Goal: Transaction & Acquisition: Purchase product/service

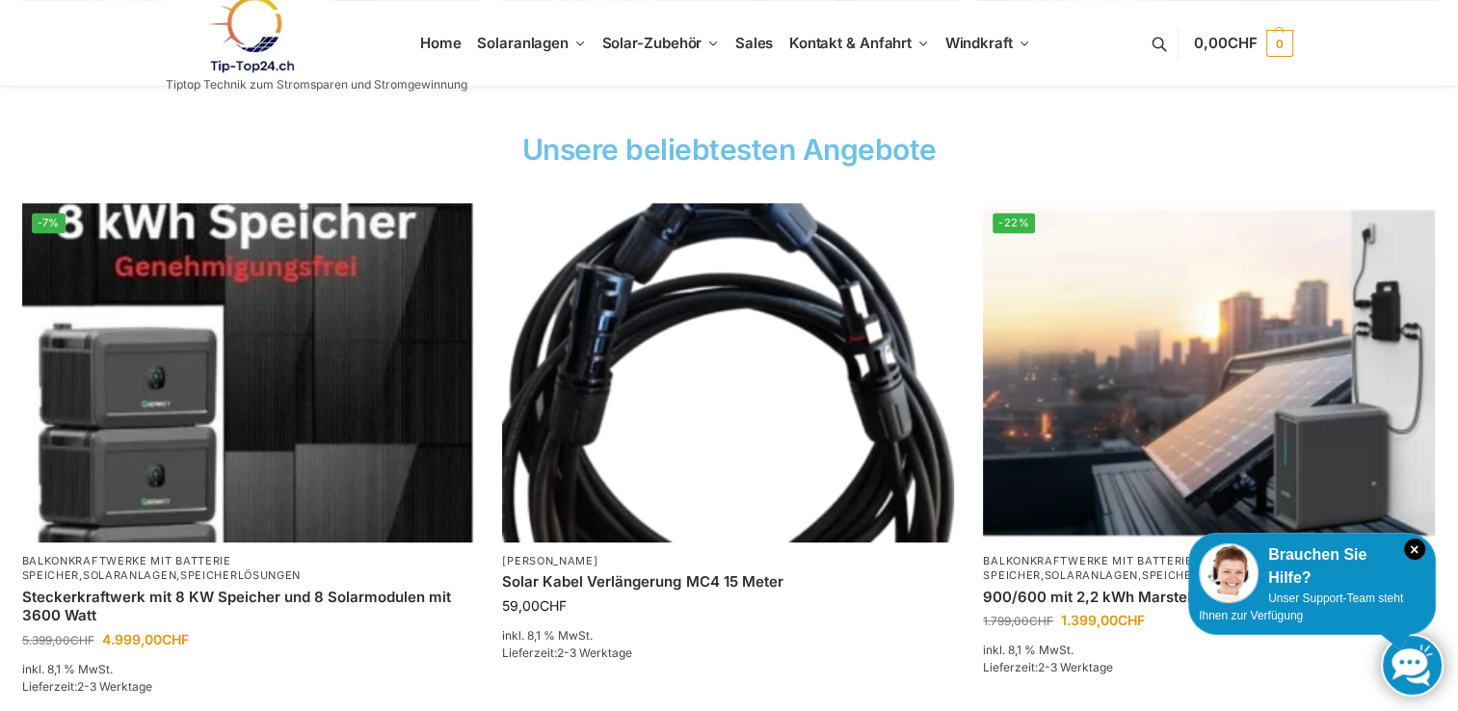
scroll to position [704, 0]
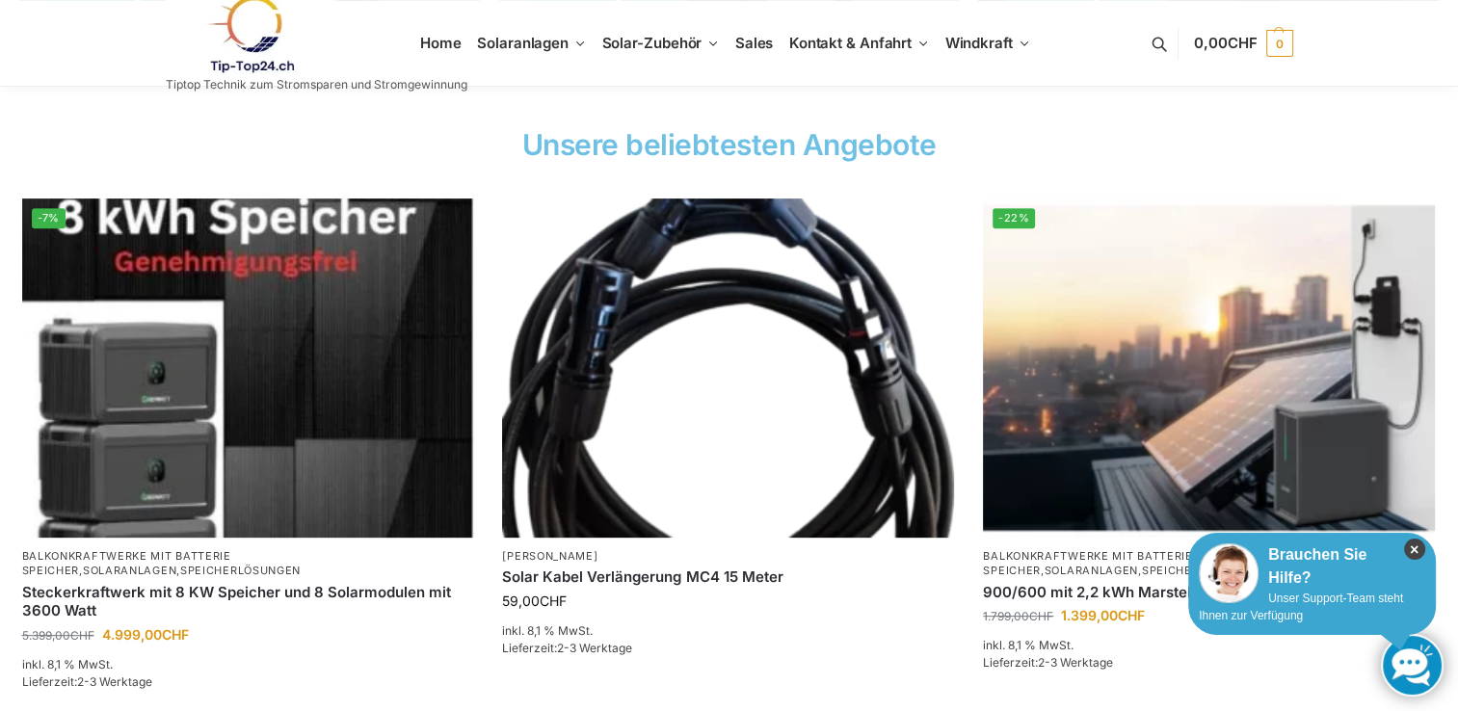
click at [1412, 548] on icon "×" at bounding box center [1414, 549] width 21 height 21
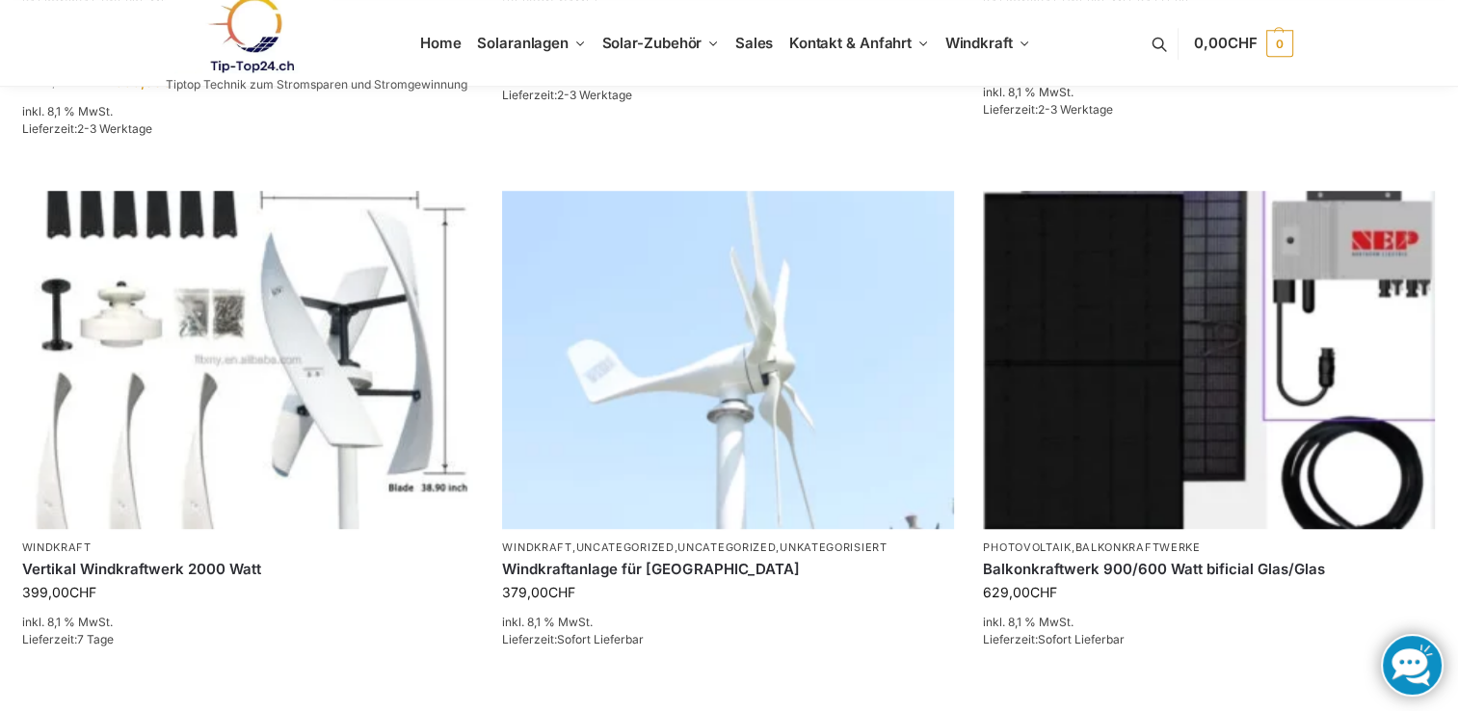
scroll to position [1193, 0]
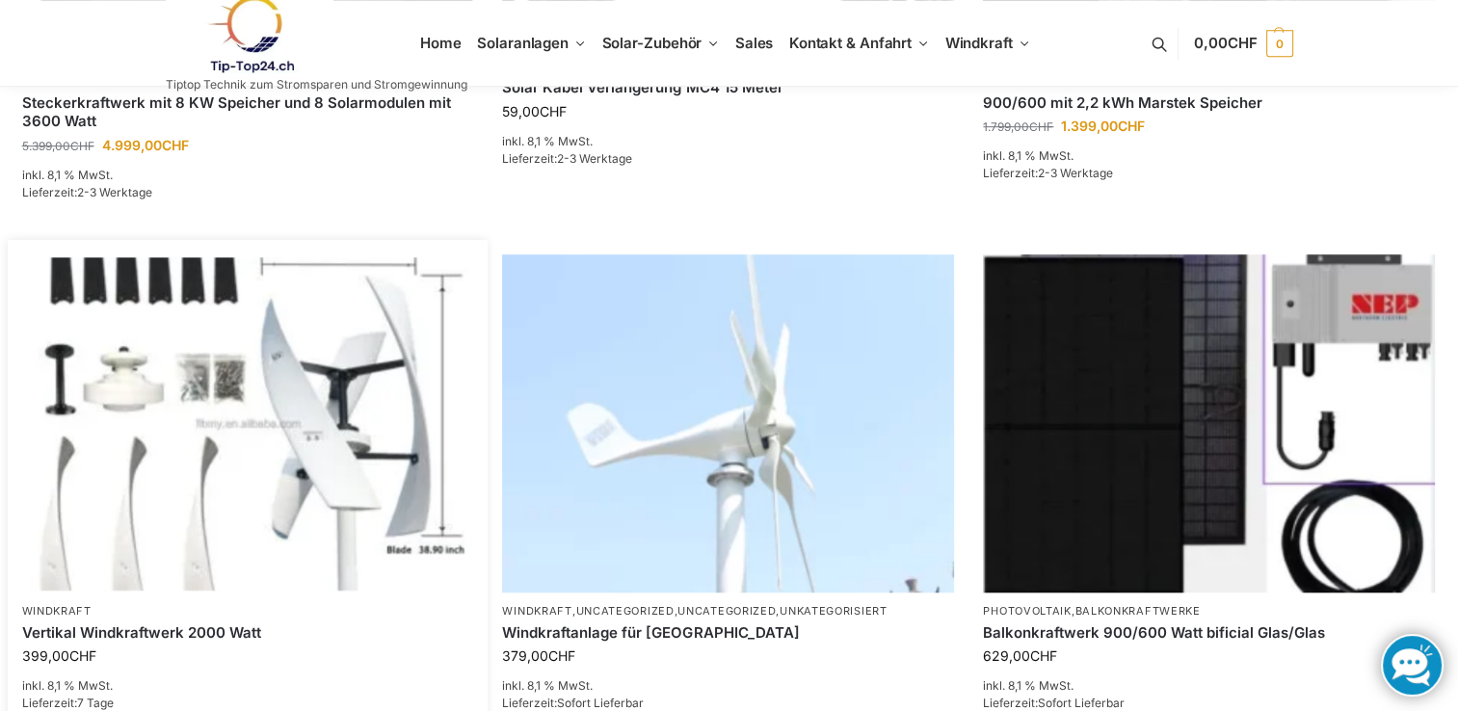
click at [307, 455] on img at bounding box center [247, 423] width 443 height 332
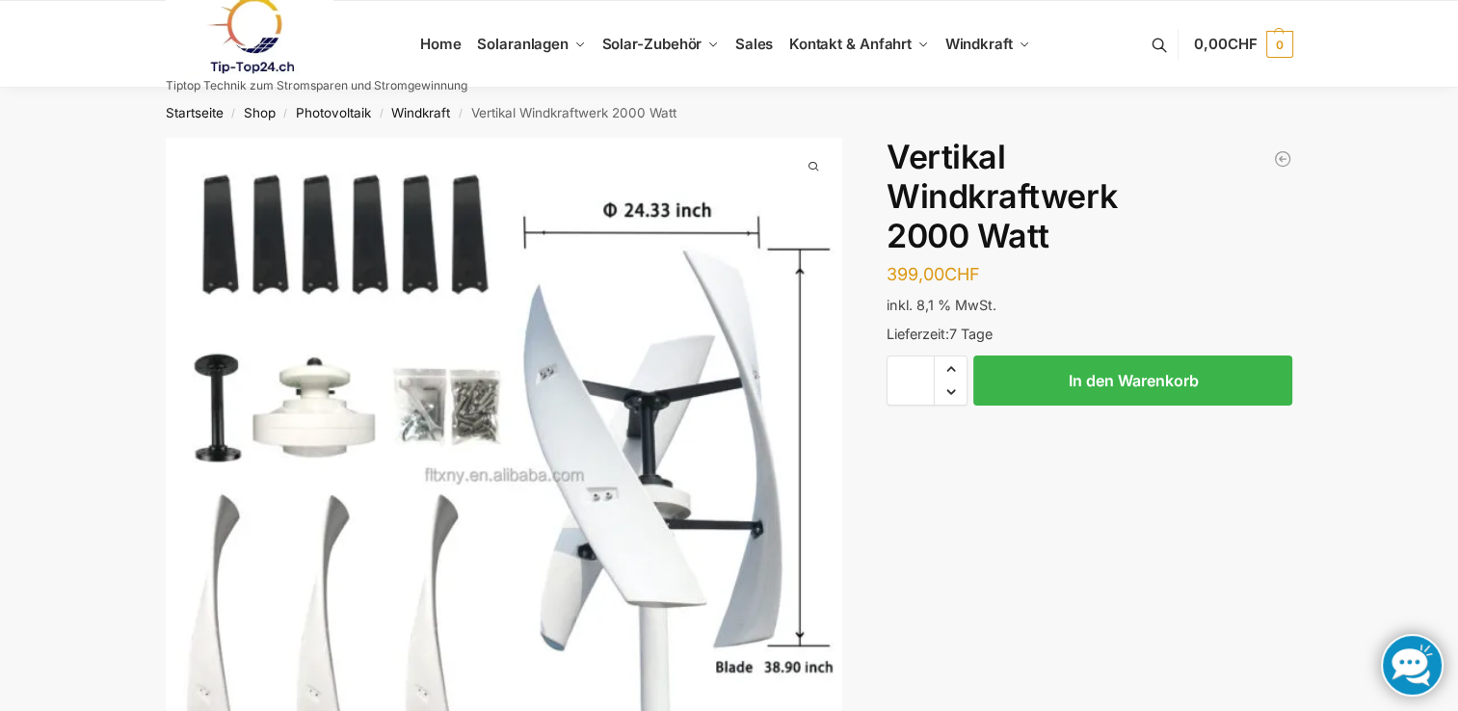
click at [58, 123] on div "Startseite / Shop / Photovoltaik / Windkraft / Vertikal Windkraftwerk 2000 Watt" at bounding box center [729, 113] width 1458 height 50
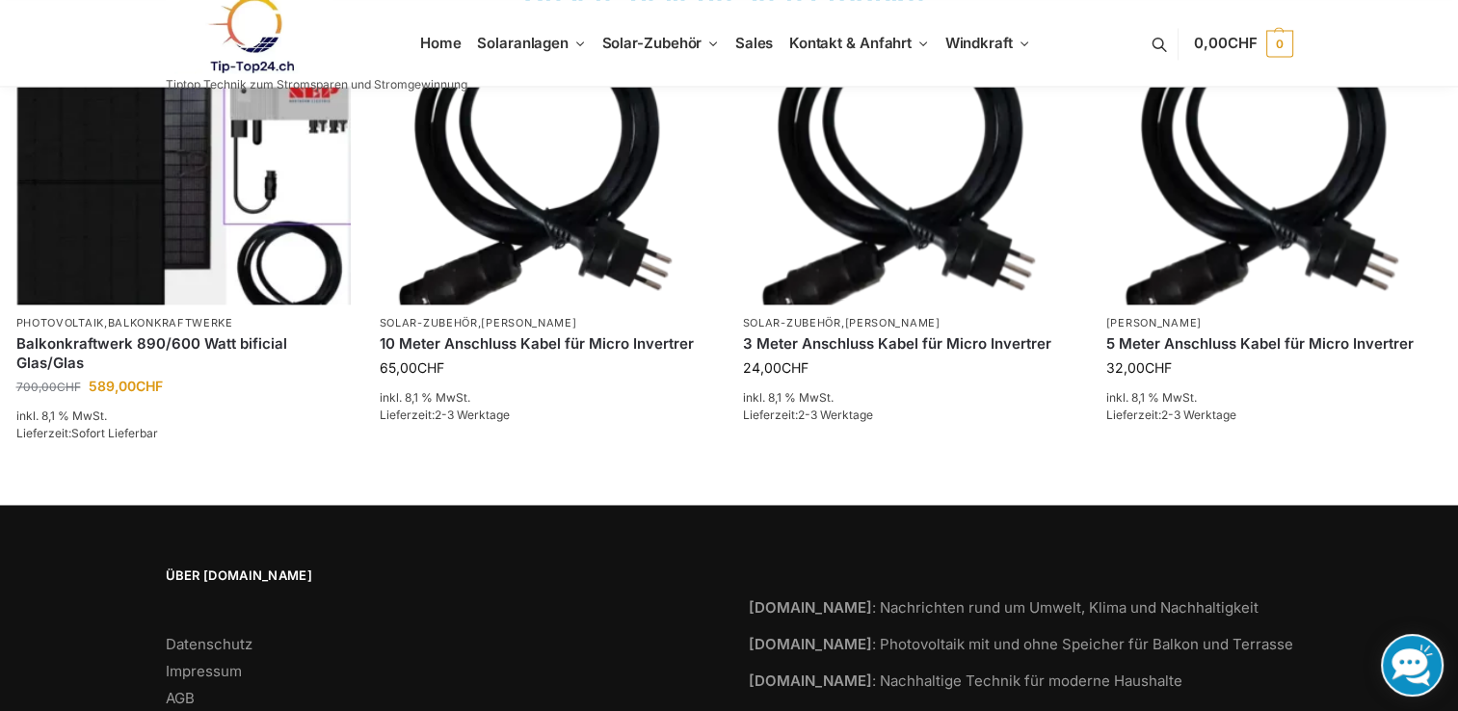
scroll to position [3080, 0]
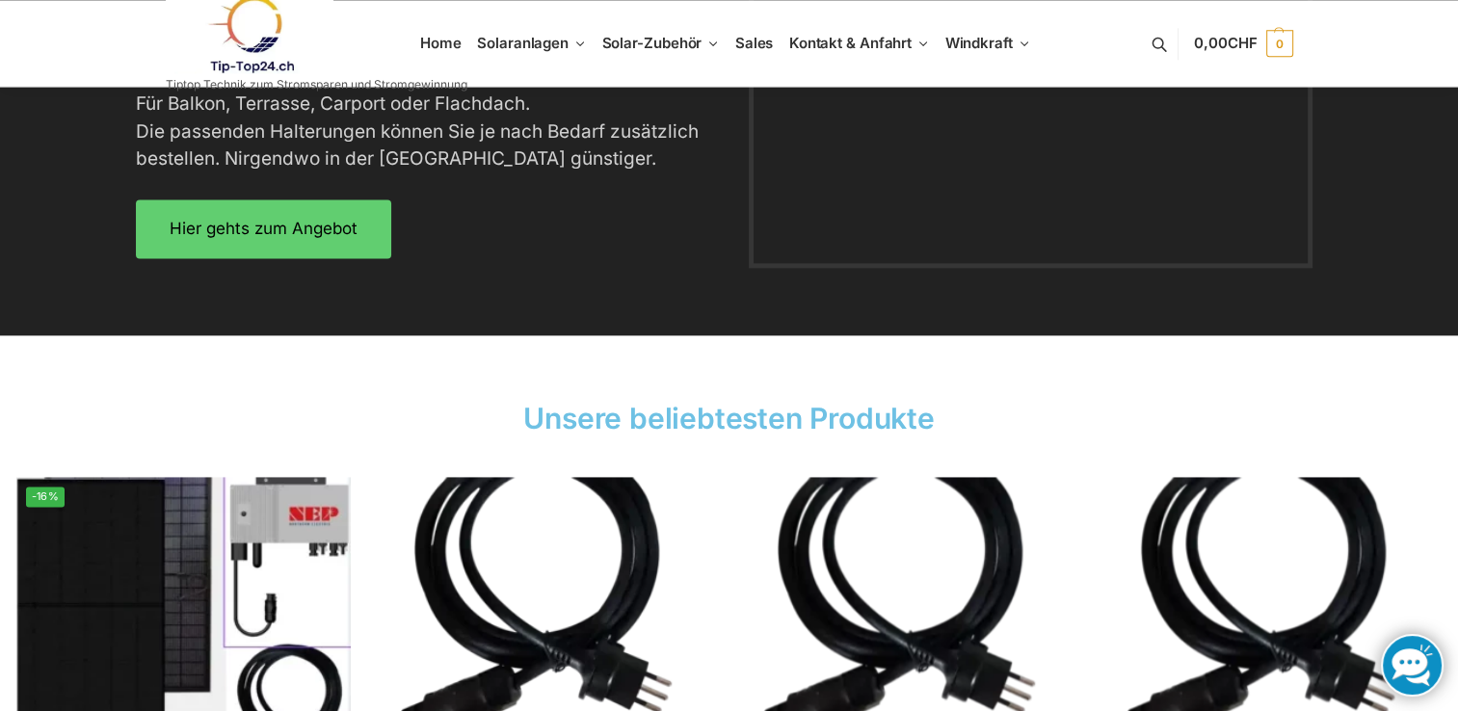
scroll to position [2619, 0]
